Goal: Information Seeking & Learning: Learn about a topic

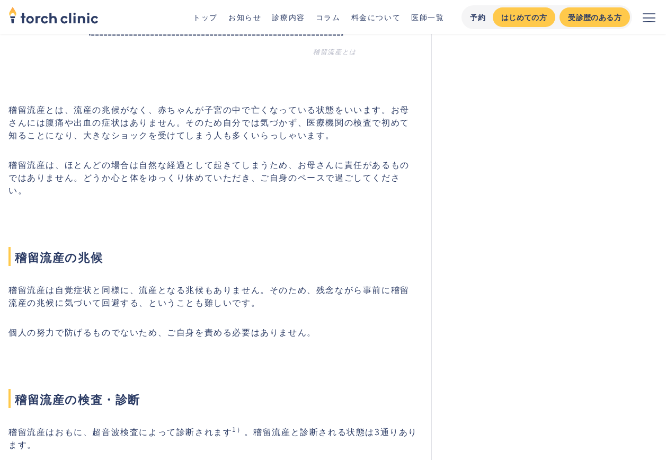
scroll to position [794, 0]
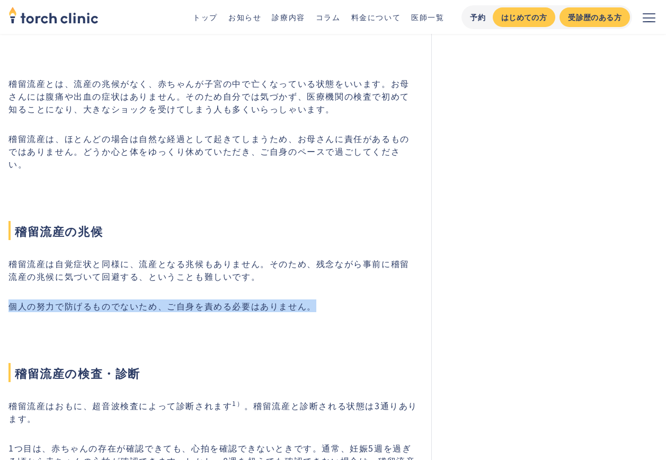
drag, startPoint x: 6, startPoint y: 291, endPoint x: 333, endPoint y: 294, distance: 326.2
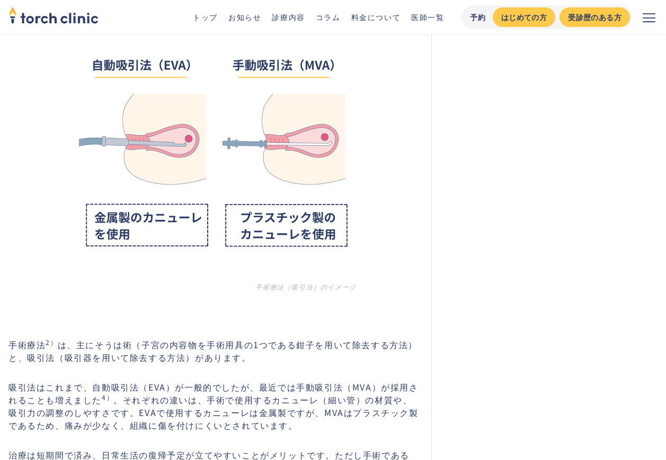
scroll to position [2436, 0]
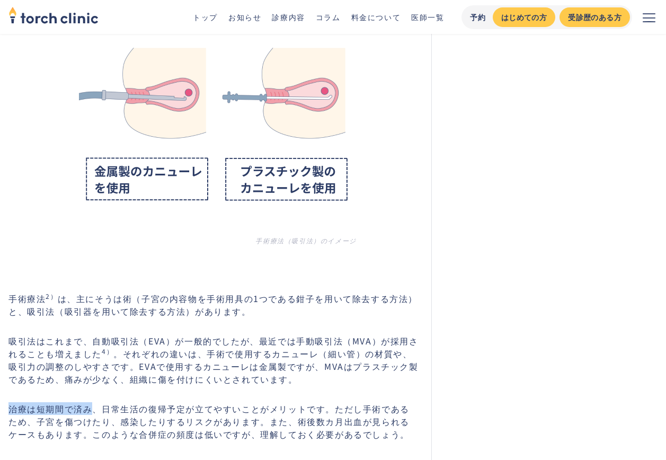
drag, startPoint x: 3, startPoint y: 392, endPoint x: 93, endPoint y: 394, distance: 90.0
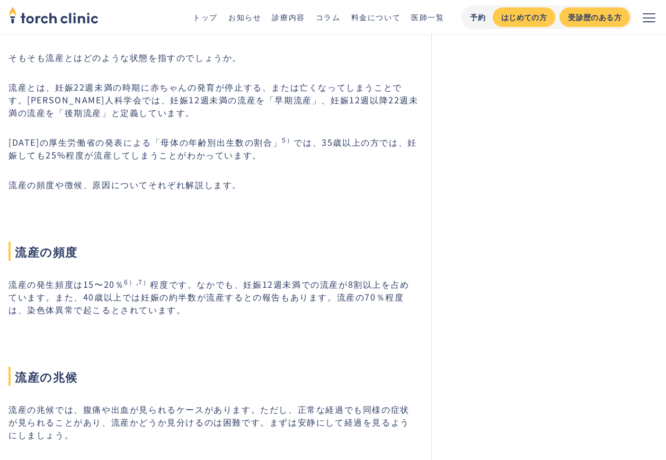
scroll to position [3231, 0]
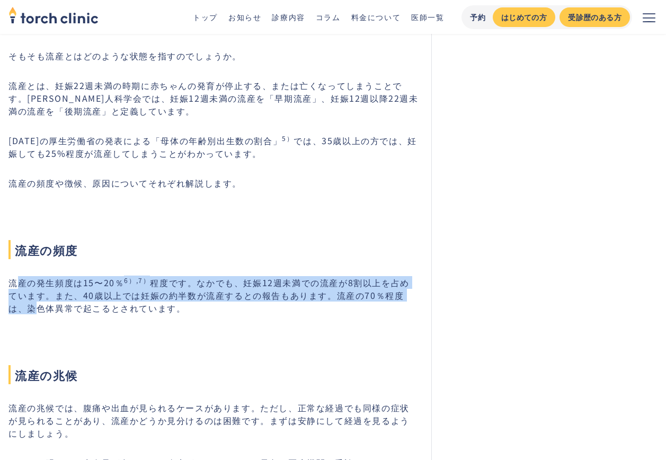
drag, startPoint x: 22, startPoint y: 273, endPoint x: 422, endPoint y: 280, distance: 399.4
click at [418, 280] on p "流産の発生頻度は15〜20％ 6）,7） 程度です。なかでも、妊娠12週未満での流産が8割以上を占めています。また、40歳以上では妊娠の約半数が流産するとの報…" at bounding box center [213, 295] width 410 height 38
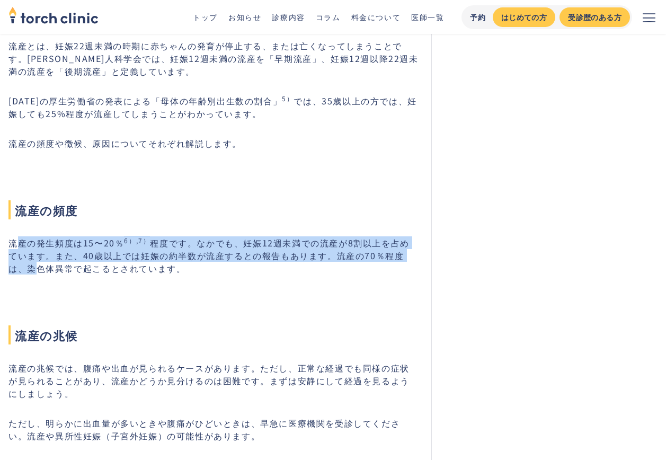
scroll to position [3336, 0]
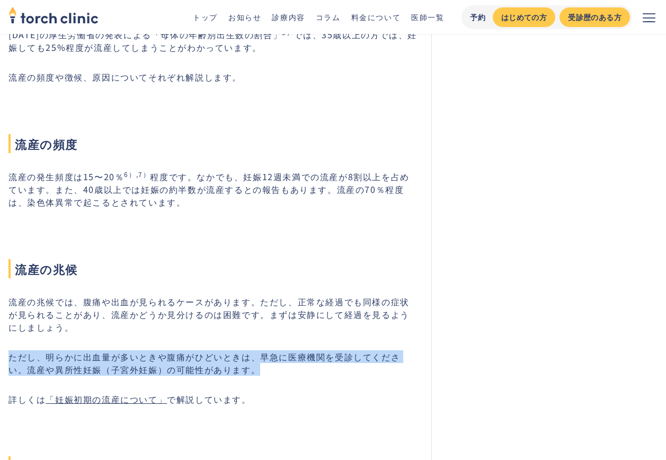
drag, startPoint x: 0, startPoint y: 346, endPoint x: 276, endPoint y: 351, distance: 276.0
click at [276, 351] on section "稽留流産の原因と症状は？自然排出や手術について #基礎知識 最終更新日： [DATE] [PERSON_NAME] 医師 恵比寿院院長 婦人科 生殖医療科 医…" at bounding box center [333, 253] width 666 height 7074
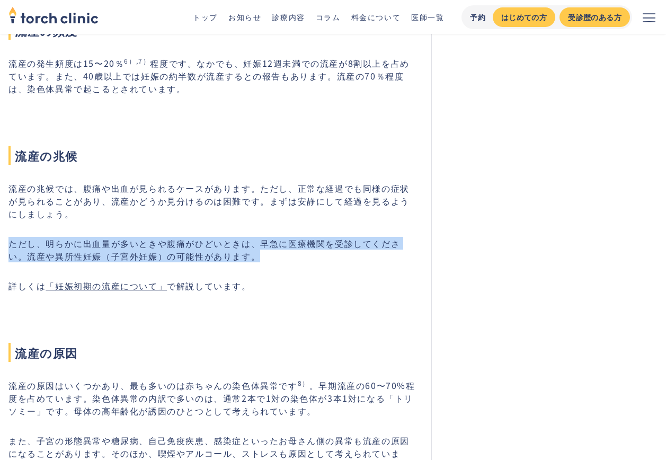
scroll to position [3495, 0]
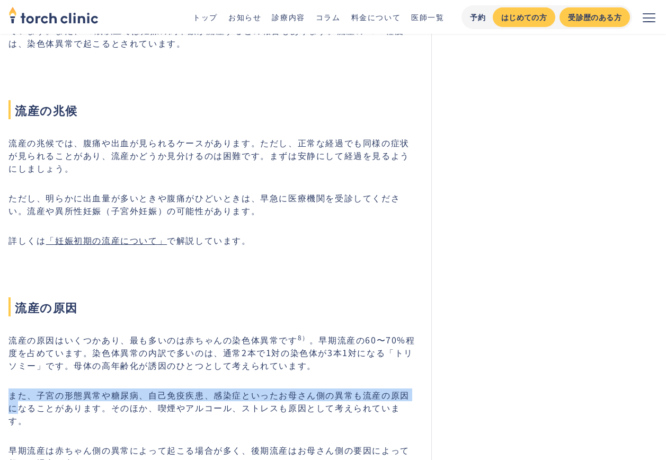
drag, startPoint x: 9, startPoint y: 382, endPoint x: 421, endPoint y: 386, distance: 412.0
click at [418, 388] on p "また、子宮の形態異常や糖尿病、自己免疫疾患、感染症といったお母さん側の異常も流産の原因になることがあります。そのほか、喫煙やアルコール、ストレスも原因として考…" at bounding box center [213, 407] width 410 height 38
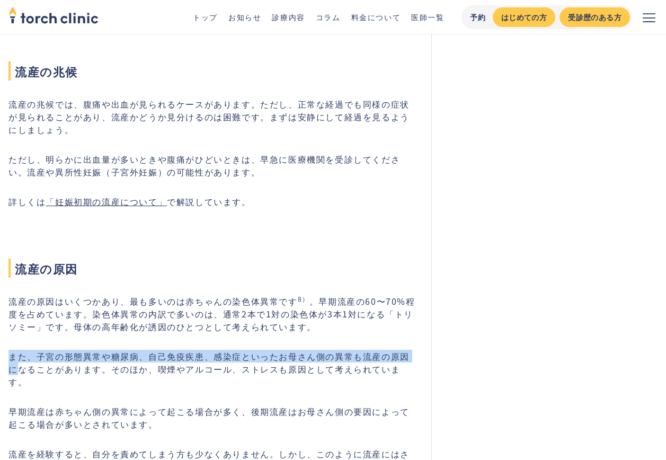
scroll to position [3601, 0]
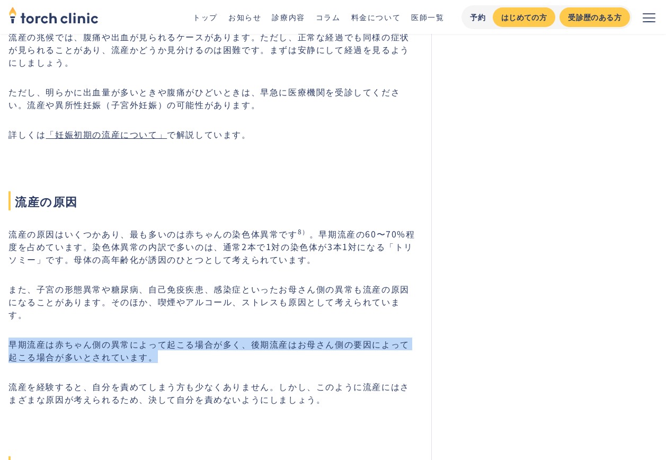
drag, startPoint x: 9, startPoint y: 318, endPoint x: 234, endPoint y: 330, distance: 224.9
click at [234, 337] on p "早期流産は赤ちゃん側の異常によって起こる場合が多く、後期流産はお母さん側の要因によって起こる場合が多いとされています。" at bounding box center [213, 349] width 410 height 25
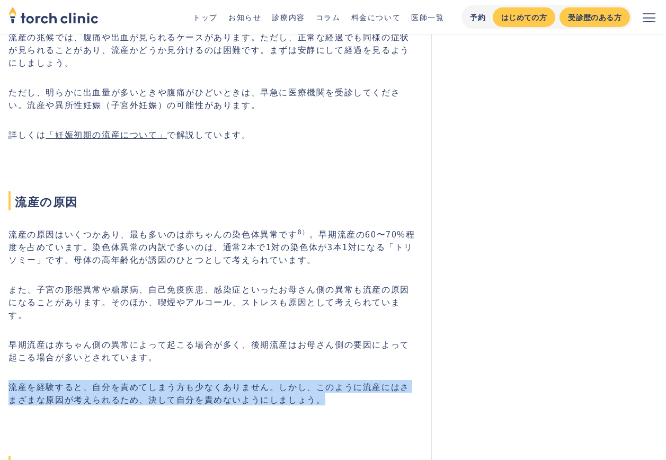
drag, startPoint x: 5, startPoint y: 360, endPoint x: 413, endPoint y: 377, distance: 408.2
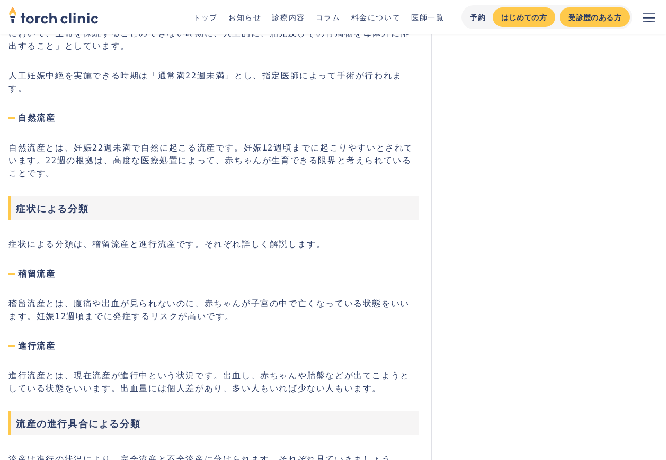
scroll to position [4449, 0]
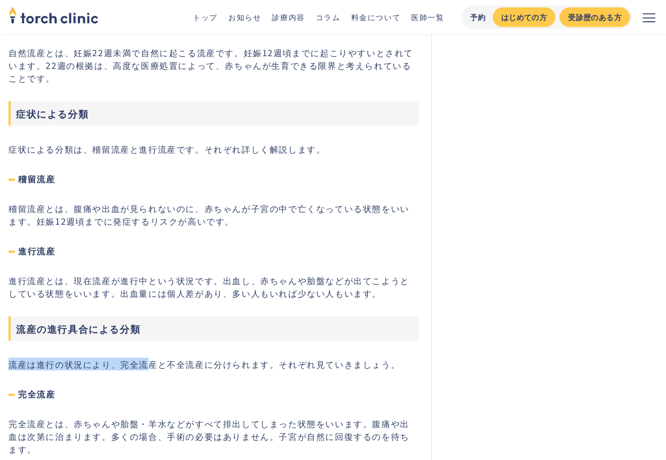
drag, startPoint x: 2, startPoint y: 325, endPoint x: 147, endPoint y: 327, distance: 145.1
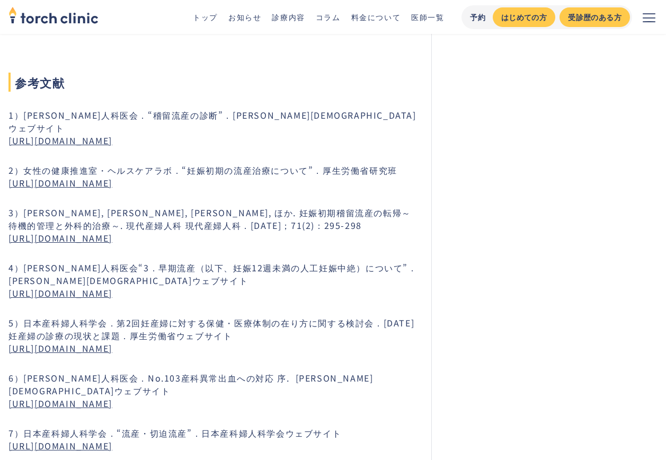
scroll to position [6726, 0]
